Goal: Task Accomplishment & Management: Use online tool/utility

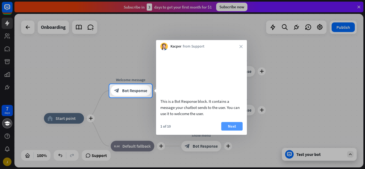
click at [232, 131] on button "Next" at bounding box center [231, 126] width 21 height 9
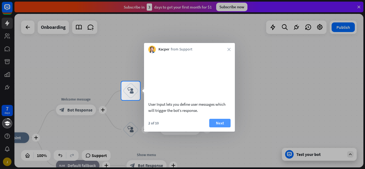
click at [222, 127] on button "Next" at bounding box center [219, 123] width 21 height 9
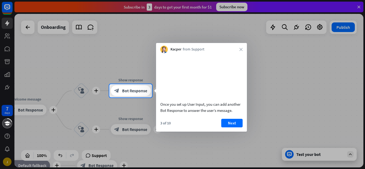
click at [107, 158] on div at bounding box center [182, 133] width 365 height 72
click at [104, 154] on div at bounding box center [182, 133] width 365 height 72
click at [229, 127] on button "Next" at bounding box center [231, 123] width 21 height 9
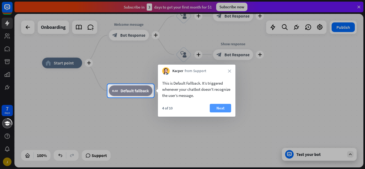
click at [216, 105] on button "Next" at bounding box center [220, 108] width 21 height 9
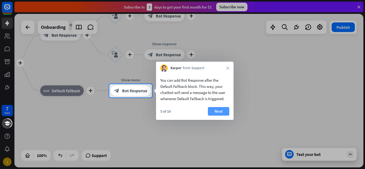
click at [224, 110] on button "Next" at bounding box center [218, 111] width 21 height 9
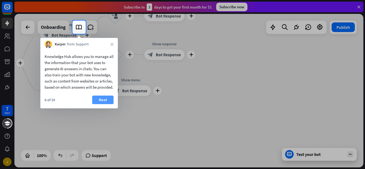
click at [109, 104] on button "Next" at bounding box center [102, 100] width 21 height 9
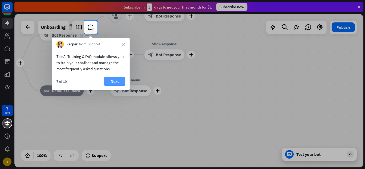
click at [116, 81] on button "Next" at bounding box center [114, 81] width 21 height 9
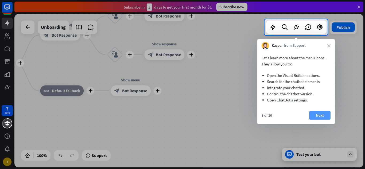
click at [314, 112] on button "Next" at bounding box center [319, 115] width 21 height 9
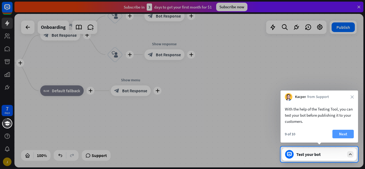
click at [347, 136] on button "Next" at bounding box center [342, 134] width 21 height 9
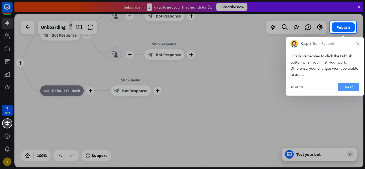
click at [344, 83] on button "Next" at bounding box center [348, 87] width 21 height 9
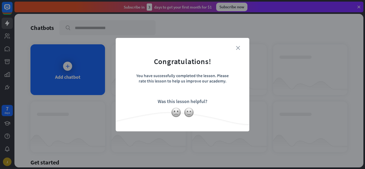
click at [238, 47] on icon "close" at bounding box center [238, 48] width 4 height 4
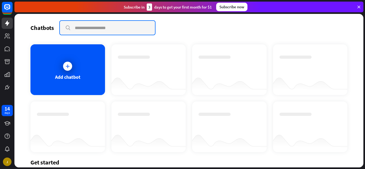
click at [110, 29] on input "text" at bounding box center [107, 28] width 95 height 14
paste input "******"
type input "*"
click at [91, 28] on input "text" at bounding box center [107, 28] width 95 height 14
paste input "**********"
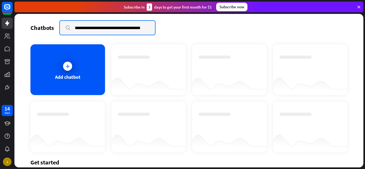
scroll to position [0, 135]
type input "**********"
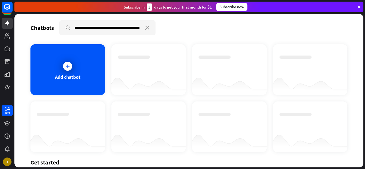
scroll to position [0, 0]
click at [73, 96] on div "Add chatbot" at bounding box center [188, 98] width 317 height 108
click at [74, 90] on div "Add chatbot" at bounding box center [67, 69] width 74 height 51
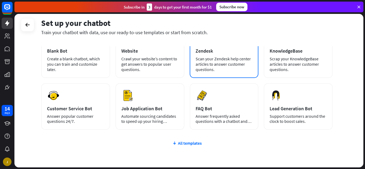
scroll to position [41, 0]
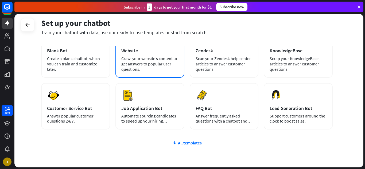
click at [139, 68] on div "Crawl your website’s content to get answers to popular user questions." at bounding box center [149, 64] width 57 height 16
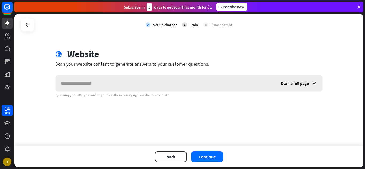
click at [145, 81] on input "text" at bounding box center [166, 83] width 220 height 16
click at [28, 26] on icon at bounding box center [27, 25] width 6 height 6
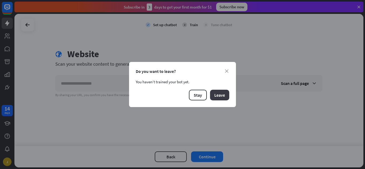
click at [225, 90] on button "Leave" at bounding box center [219, 95] width 19 height 11
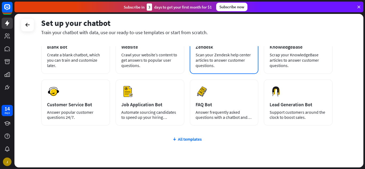
scroll to position [49, 0]
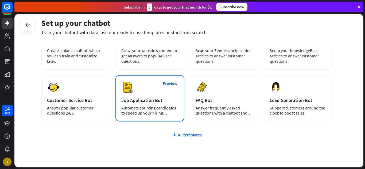
click at [167, 93] on div "Preview Job Application Bot Automate sourcing candidates to speed up your hirin…" at bounding box center [149, 98] width 69 height 46
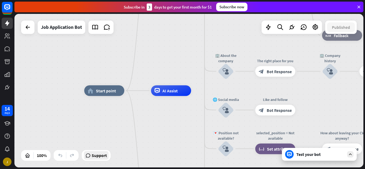
click at [99, 154] on span "Support" at bounding box center [99, 155] width 15 height 9
click at [179, 144] on div "home_2 Start point Welcome message block_bot_response Bot Response ✨ Main menu …" at bounding box center [258, 167] width 349 height 153
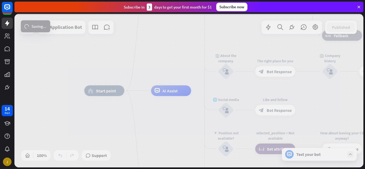
drag, startPoint x: 31, startPoint y: 155, endPoint x: 41, endPoint y: 160, distance: 11.5
click at [41, 160] on div at bounding box center [188, 90] width 349 height 153
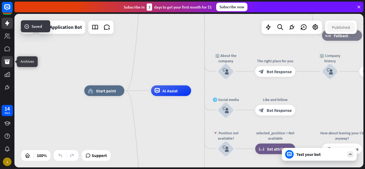
click at [8, 62] on icon at bounding box center [7, 61] width 5 height 5
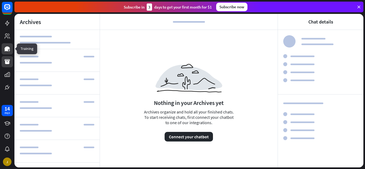
click at [8, 45] on link at bounding box center [7, 48] width 11 height 11
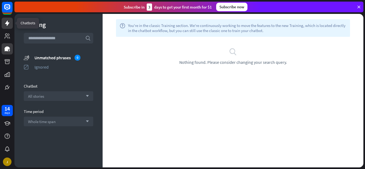
click at [5, 27] on link at bounding box center [7, 23] width 11 height 11
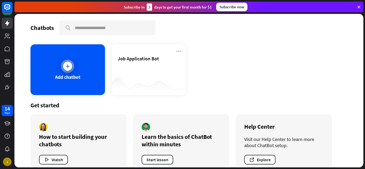
scroll to position [12, 0]
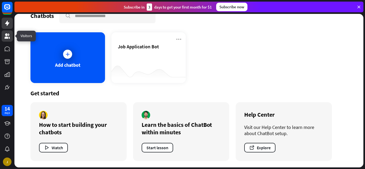
drag, startPoint x: 10, startPoint y: 42, endPoint x: 8, endPoint y: 38, distance: 3.7
click at [8, 38] on div at bounding box center [7, 46] width 14 height 93
click at [8, 38] on icon at bounding box center [7, 35] width 5 height 5
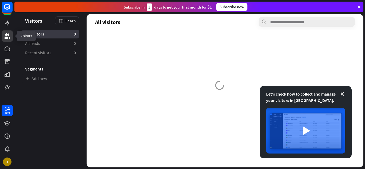
click at [8, 38] on icon at bounding box center [7, 35] width 5 height 5
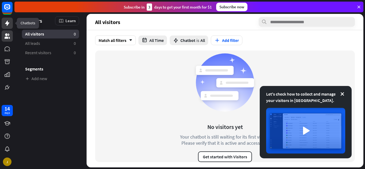
click at [8, 25] on icon at bounding box center [7, 23] width 4 height 5
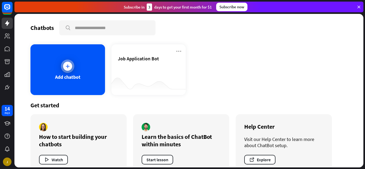
scroll to position [12, 0]
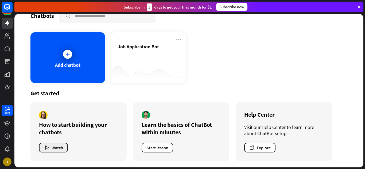
click at [62, 147] on button "Watch" at bounding box center [53, 148] width 29 height 10
